Goal: Check status

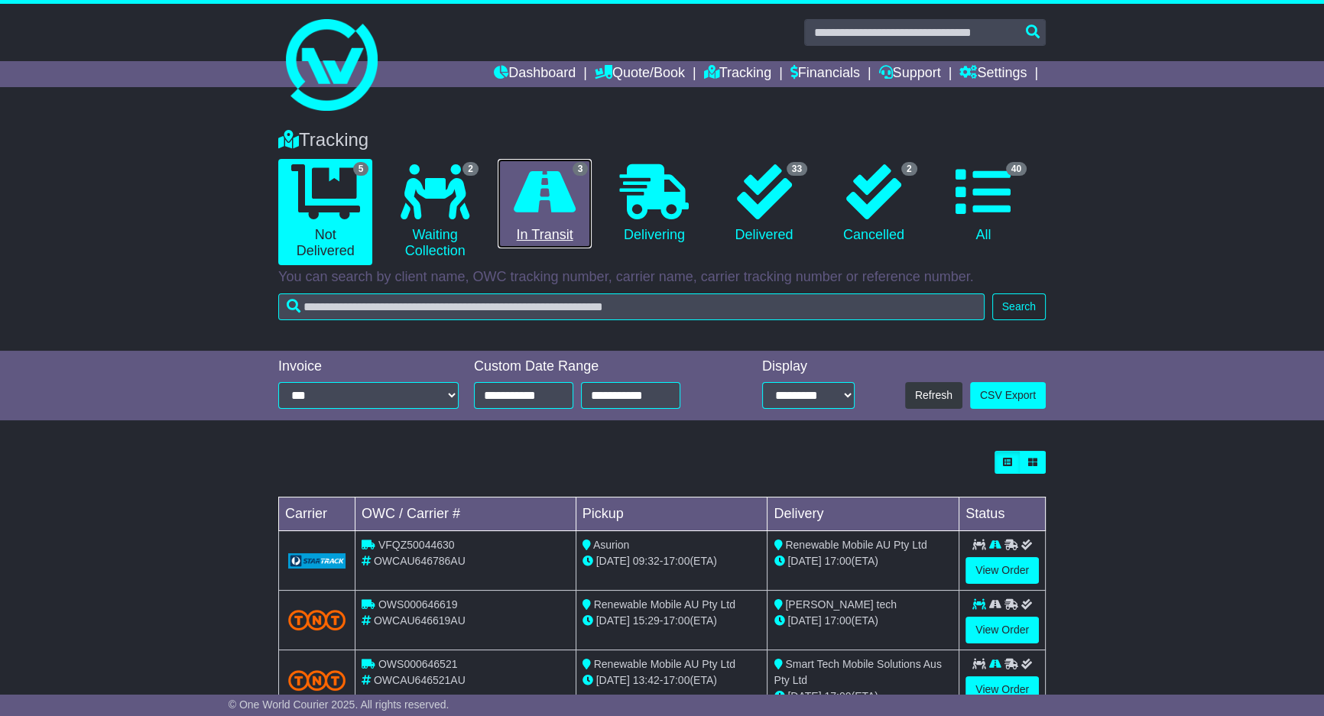
click at [556, 203] on icon at bounding box center [545, 191] width 62 height 55
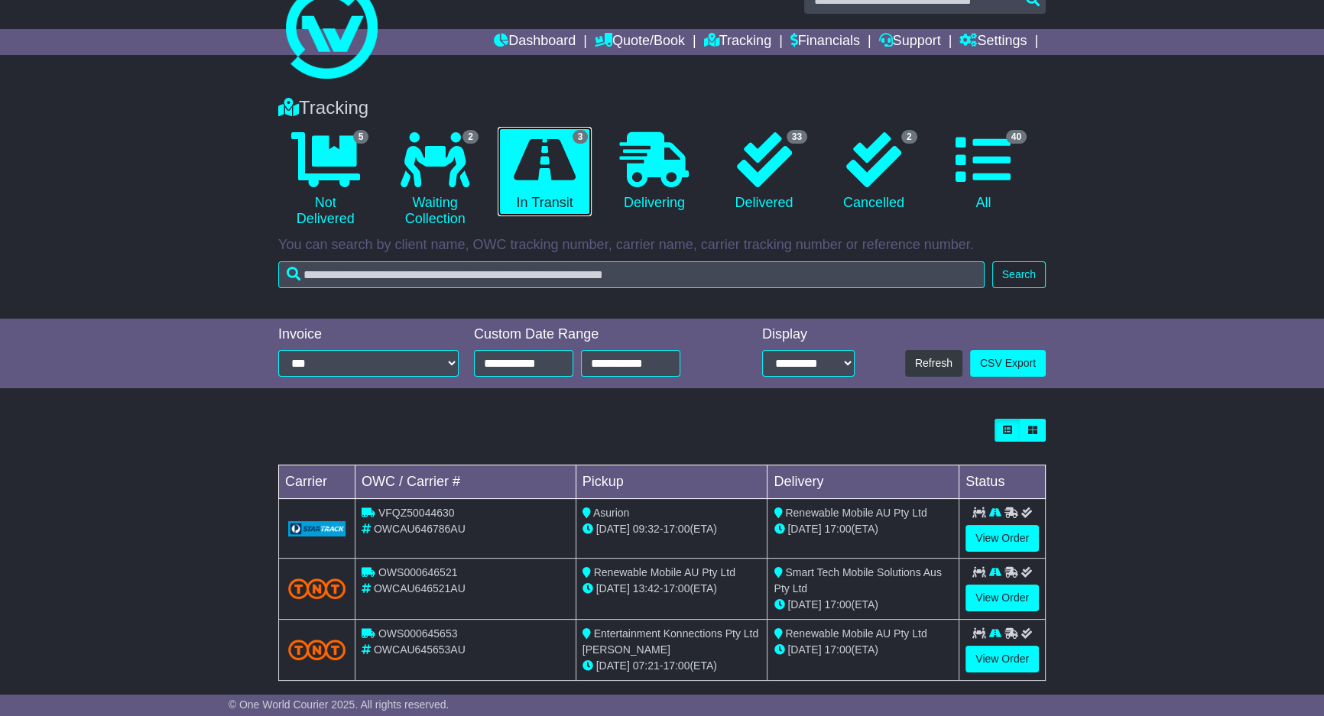
scroll to position [50, 0]
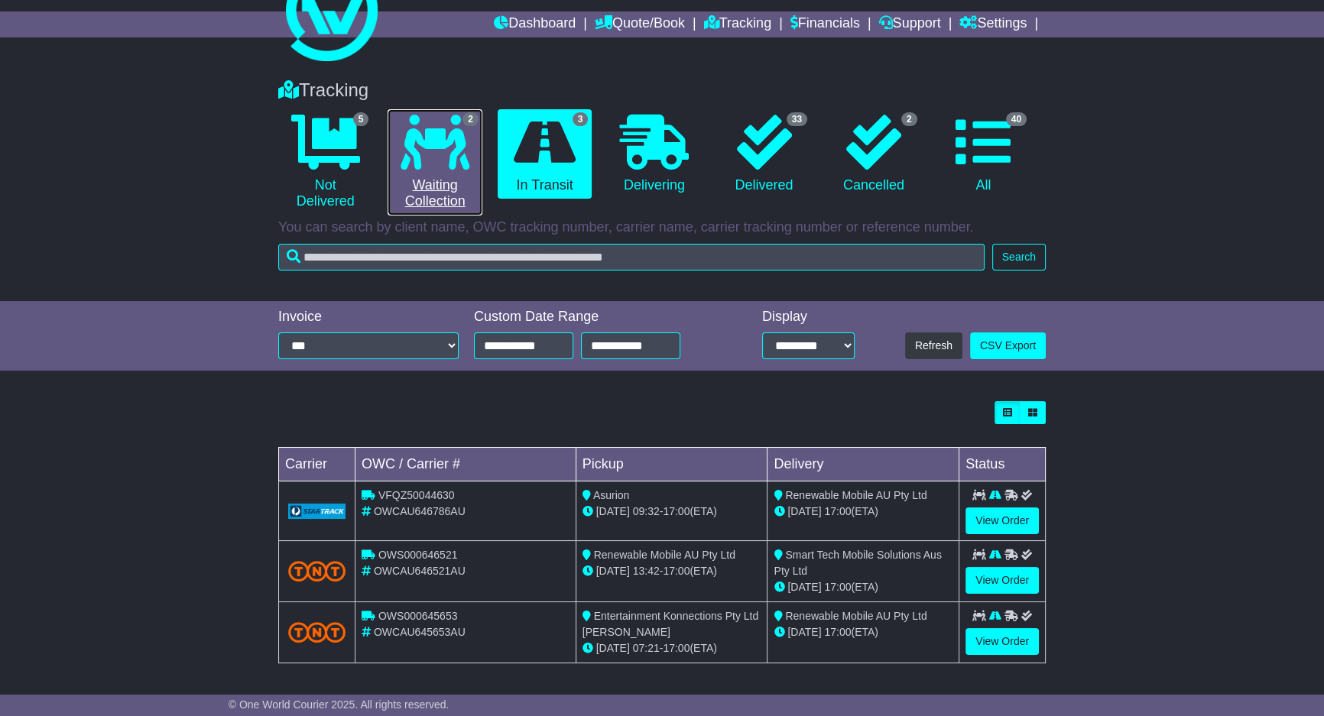
click at [445, 161] on icon at bounding box center [434, 142] width 69 height 55
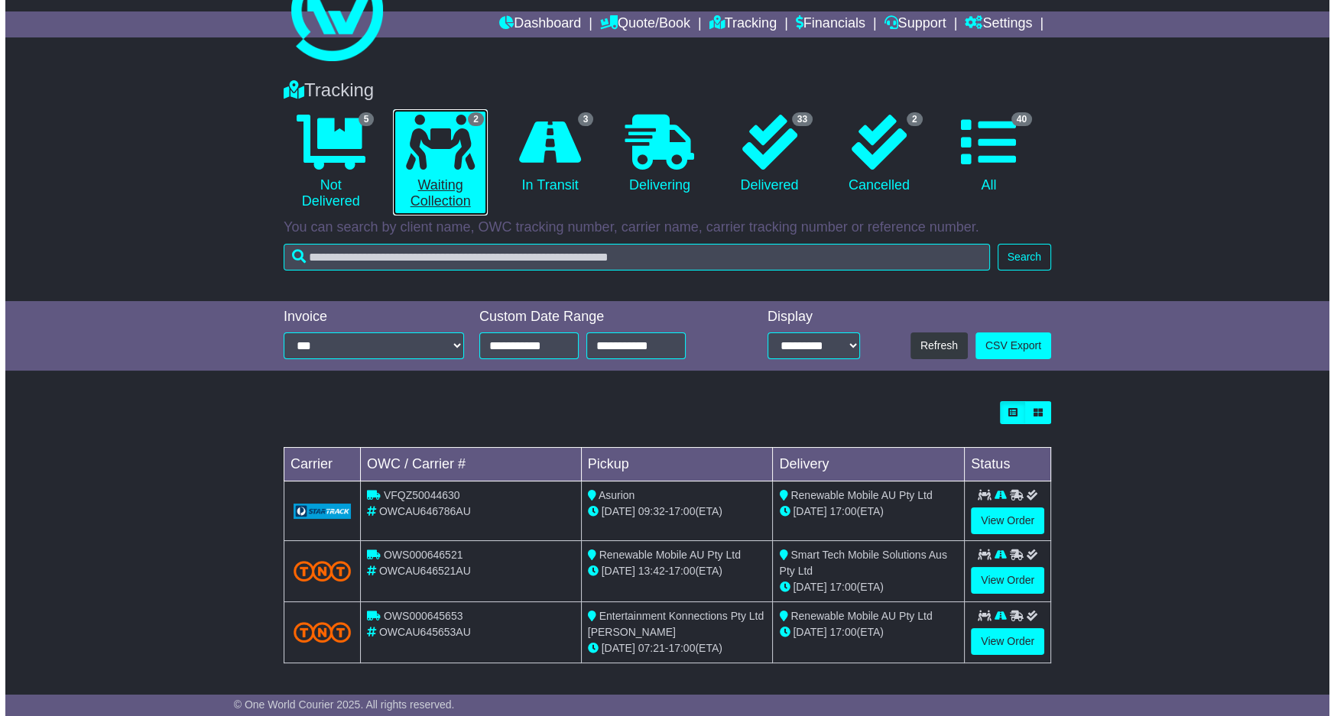
scroll to position [0, 0]
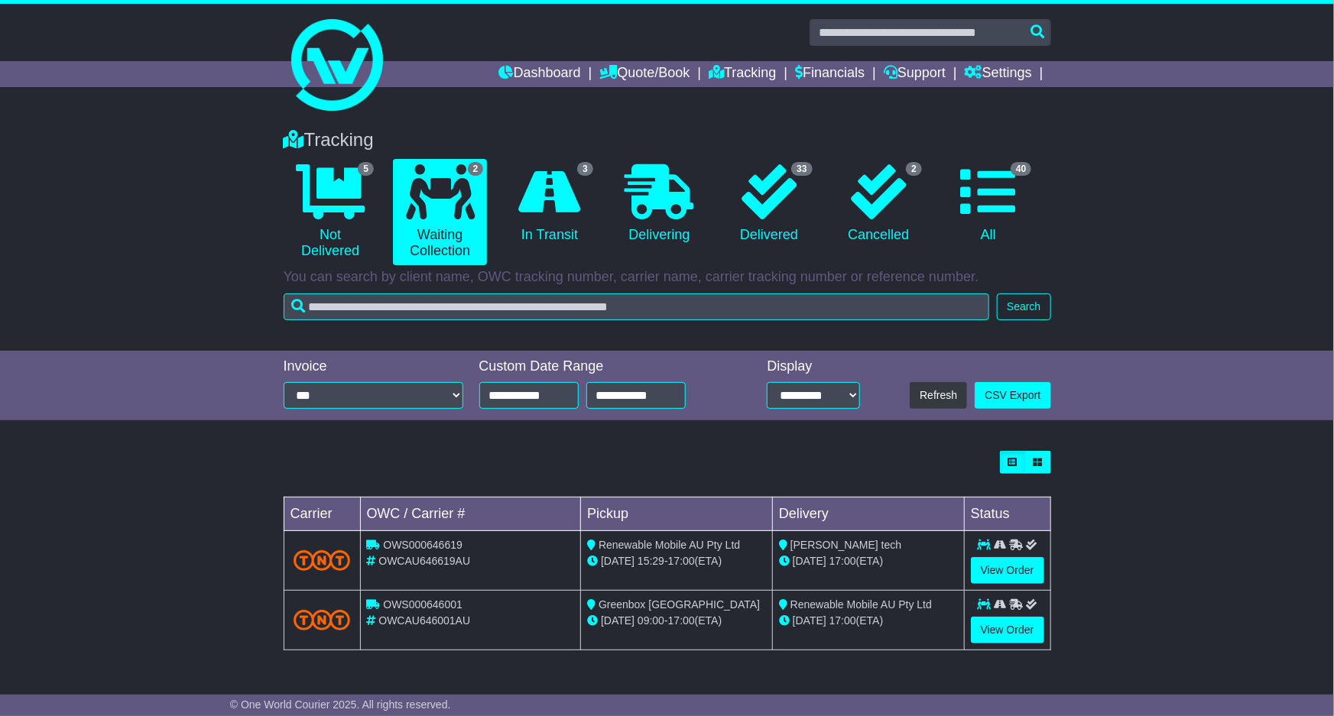
click at [719, 183] on li "33 Delivered" at bounding box center [768, 212] width 109 height 106
click at [748, 193] on icon at bounding box center [768, 191] width 55 height 55
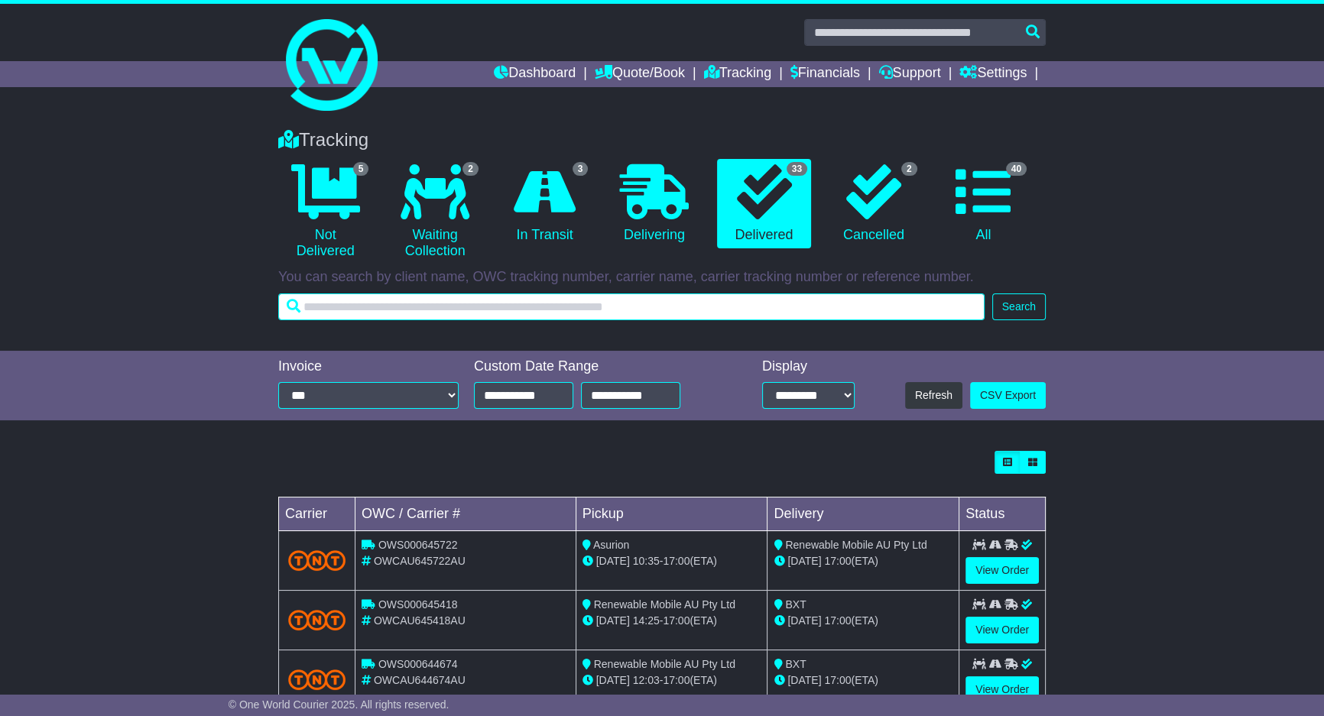
click at [773, 313] on input "text" at bounding box center [631, 306] width 706 height 27
type input "***"
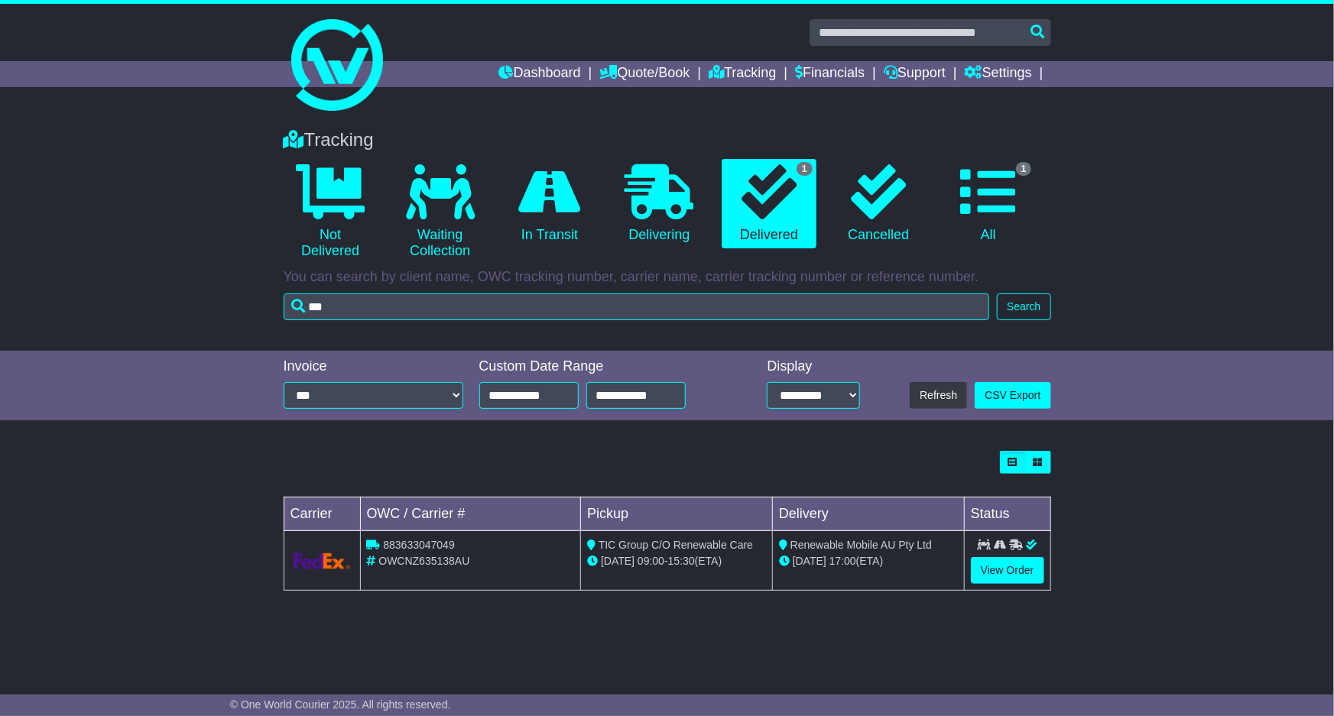
click at [1207, 536] on div "Loading... No bookings found Carrier OWC / Carrier # Pickup Delivery Status 883…" at bounding box center [667, 528] width 1334 height 171
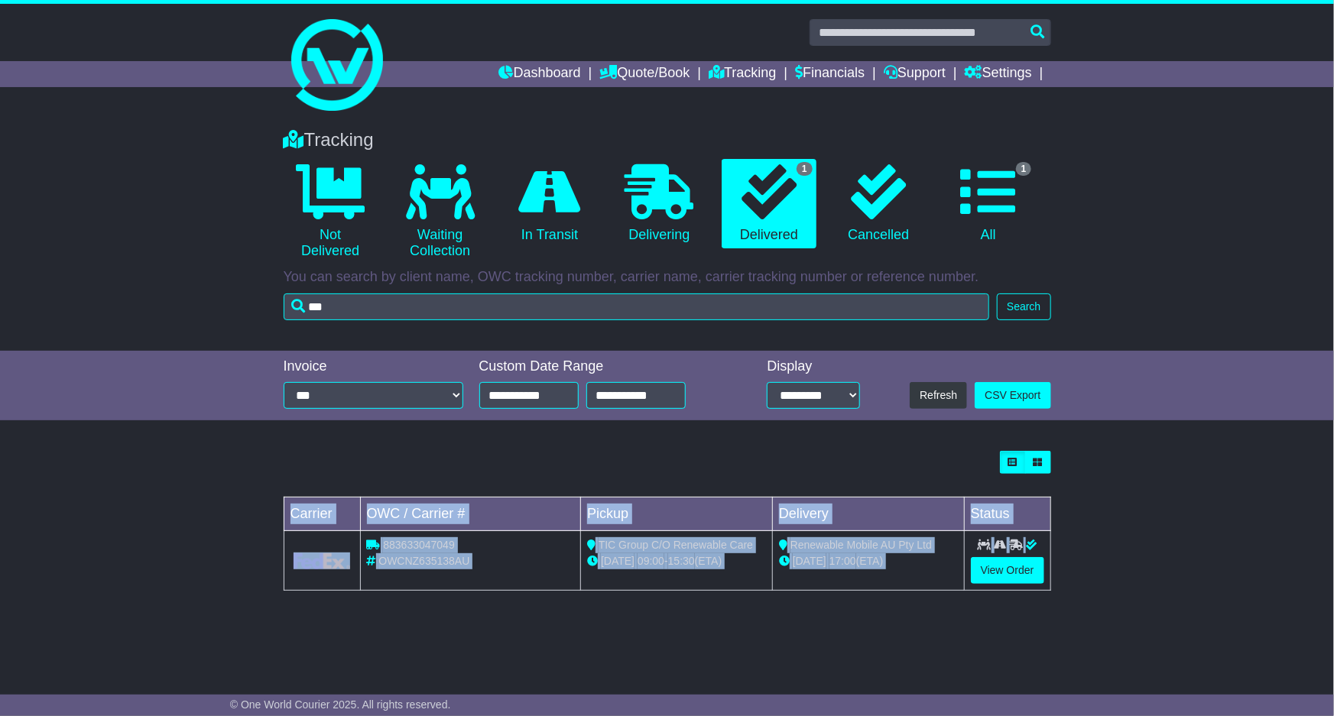
click at [1207, 537] on div "Loading... No bookings found Carrier OWC / Carrier # Pickup Delivery Status 883…" at bounding box center [667, 528] width 1334 height 171
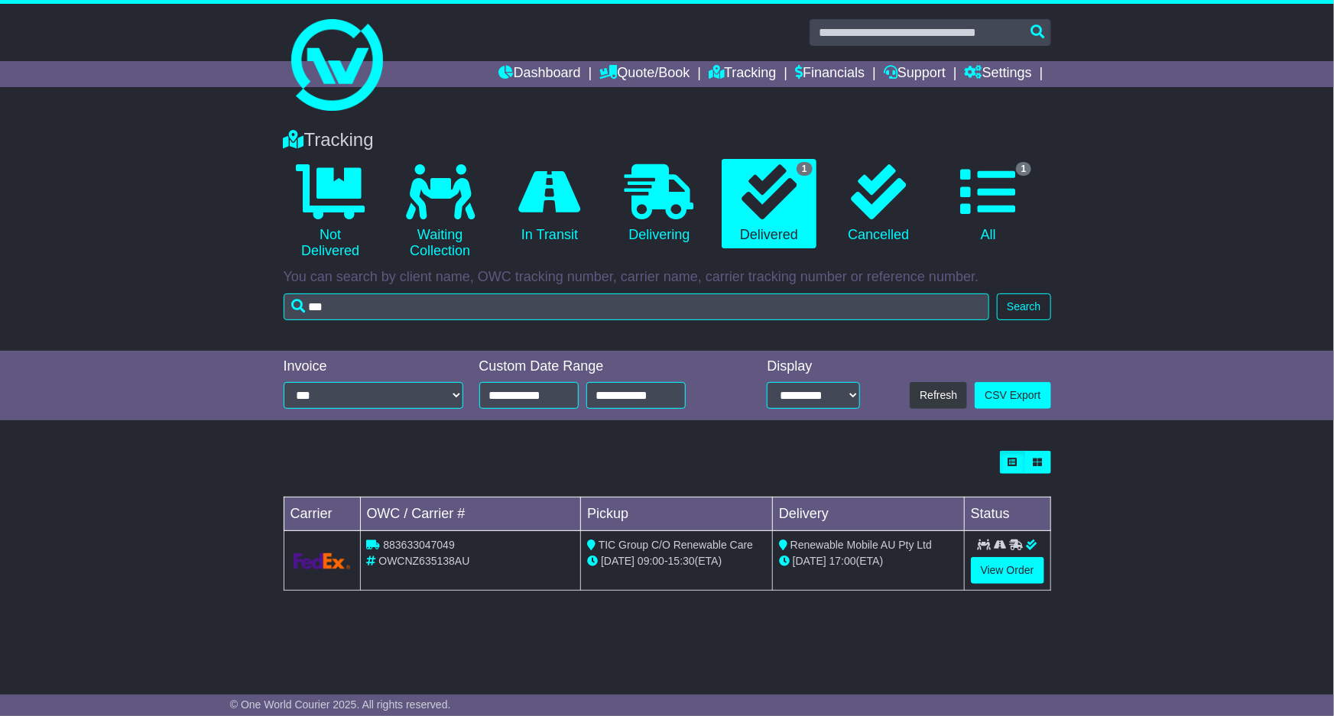
click at [1074, 660] on div "Tracking 0 Not Delivered 0 Waiting Collection 0 In Transit 0 Delivering 1 0 1" at bounding box center [667, 392] width 1334 height 556
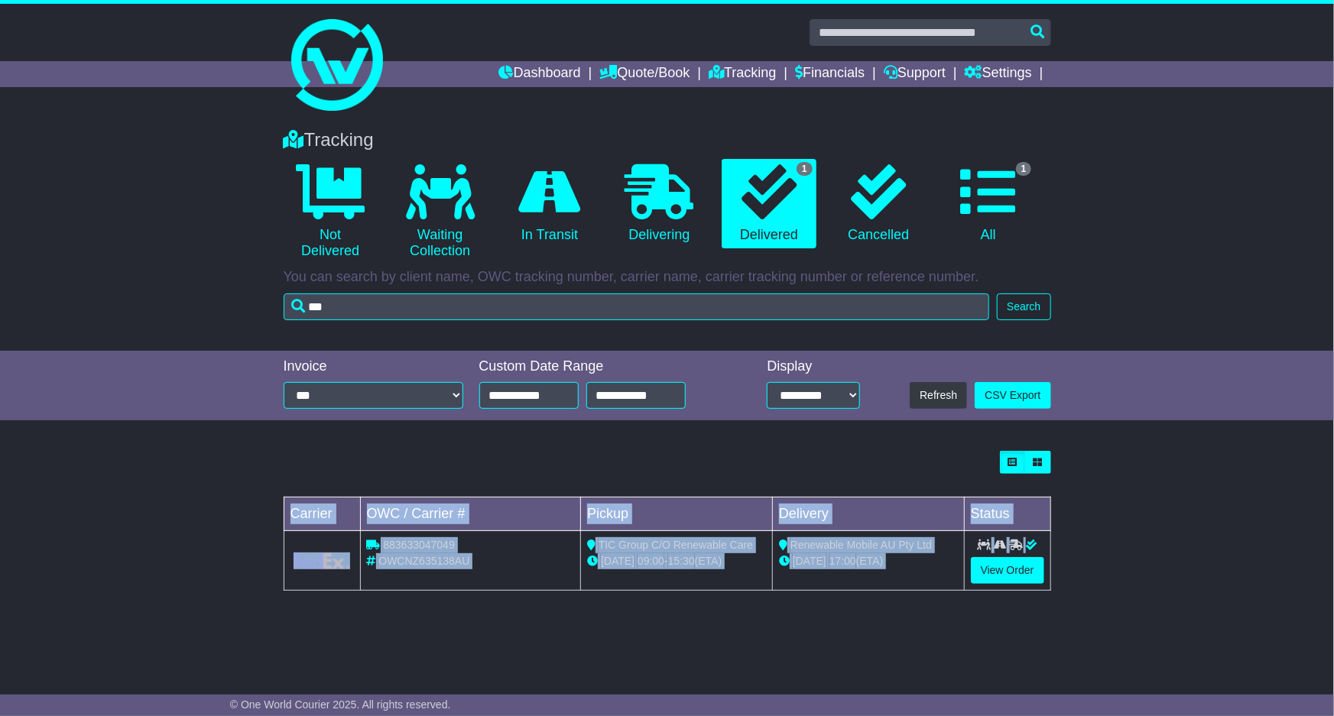
click at [1074, 660] on div "Tracking 0 Not Delivered 0 Waiting Collection 0 In Transit 0 Delivering 1 0 1" at bounding box center [667, 392] width 1334 height 556
click at [1080, 664] on div "Tracking 0 Not Delivered 0 Waiting Collection 0 In Transit 0 Delivering 1 0 1" at bounding box center [667, 392] width 1334 height 556
click at [1079, 647] on div "Tracking 0 Not Delivered 0 Waiting Collection 0 In Transit 0 Delivering 1 0 1" at bounding box center [667, 392] width 1334 height 556
